Goal: Find specific page/section: Find specific page/section

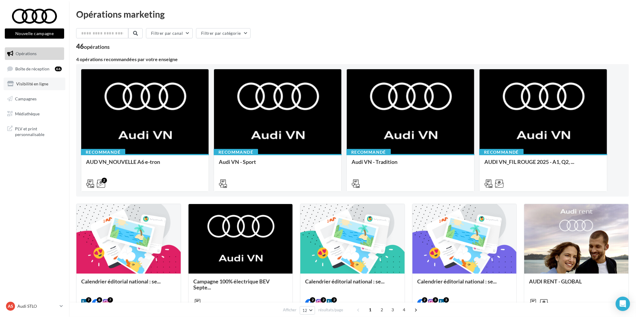
click at [52, 78] on link "Visibilité en ligne" at bounding box center [35, 84] width 62 height 13
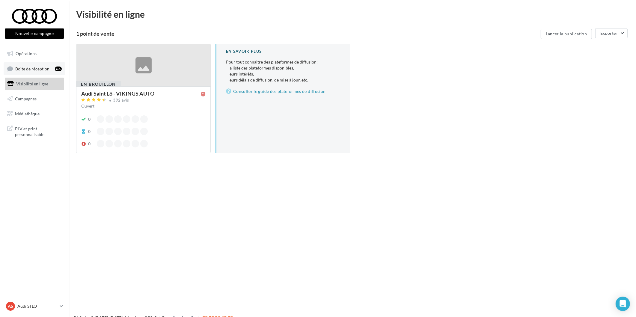
click at [53, 70] on link "Boîte de réception 66" at bounding box center [35, 68] width 62 height 13
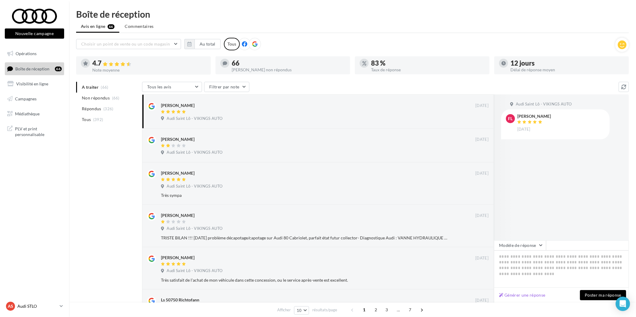
click at [31, 307] on p "Audi STLO" at bounding box center [37, 306] width 40 height 6
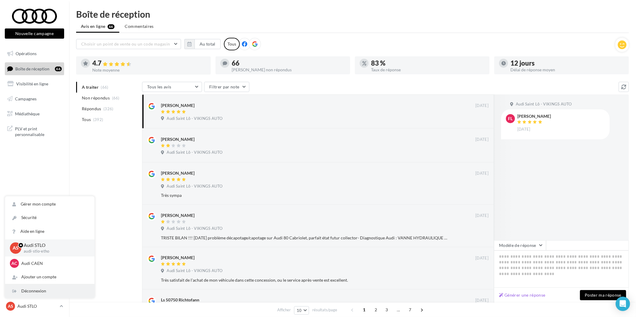
click at [37, 293] on div "Déconnexion" at bounding box center [49, 290] width 89 height 13
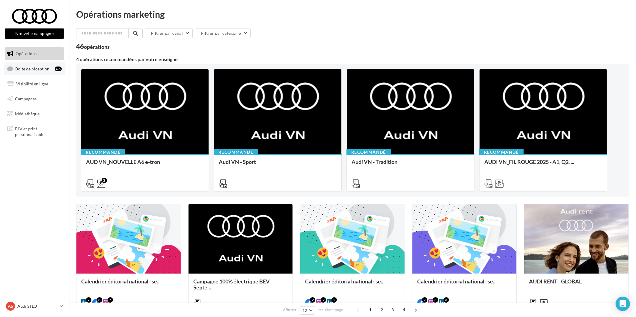
click at [31, 70] on span "Boîte de réception" at bounding box center [32, 68] width 34 height 5
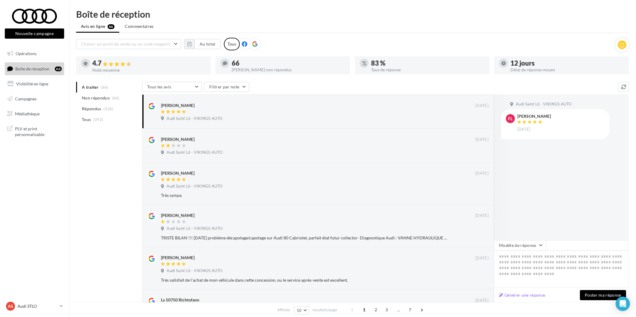
click at [41, 295] on nav "Nouvelle campagne Nouvelle campagne Opérations Boîte de réception 66 Visibilité…" at bounding box center [34, 158] width 69 height 317
click at [31, 312] on link "AS Audi STLO audi-stlo-etho" at bounding box center [34, 306] width 59 height 11
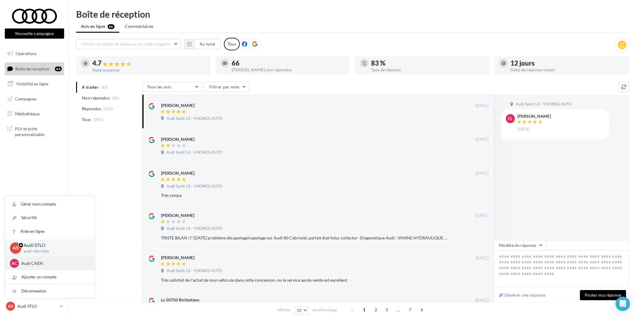
click at [52, 263] on p "Audi CAEN" at bounding box center [54, 263] width 66 height 6
